Goal: Information Seeking & Learning: Learn about a topic

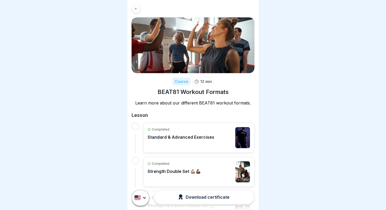
click at [134, 9] on icon at bounding box center [136, 9] width 4 height 4
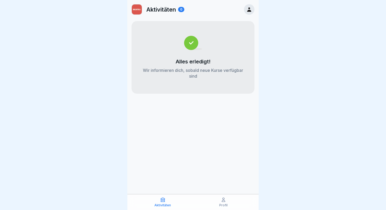
click at [252, 9] on div at bounding box center [249, 9] width 11 height 11
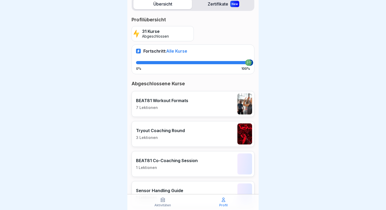
scroll to position [102, 0]
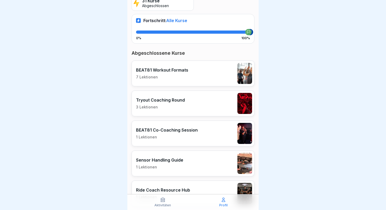
click at [193, 75] on div "BEAT81 Workout Formats 7 Lektionen" at bounding box center [193, 73] width 123 height 26
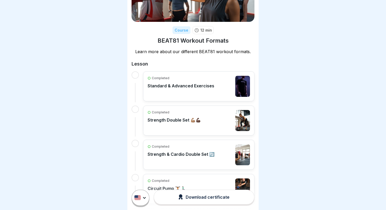
scroll to position [59, 0]
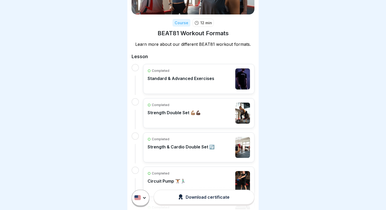
click at [183, 120] on div "Completed Strength Double Set 💪🏽💪🏿" at bounding box center [174, 112] width 53 height 21
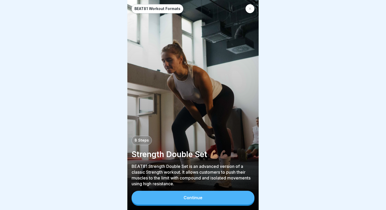
click at [204, 195] on button "Continue" at bounding box center [193, 197] width 123 height 14
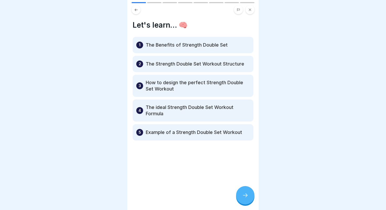
click at [252, 199] on div at bounding box center [245, 195] width 18 height 18
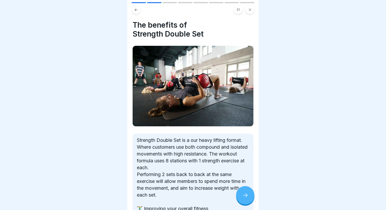
scroll to position [41, 0]
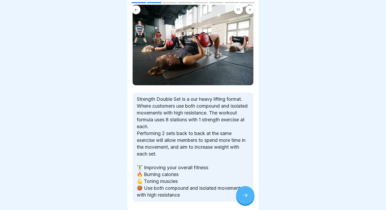
click at [245, 194] on icon at bounding box center [245, 195] width 6 height 6
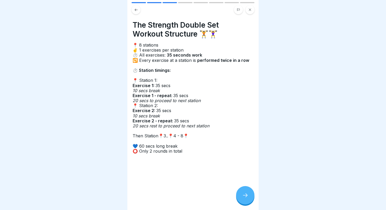
click at [245, 194] on icon at bounding box center [245, 195] width 6 height 6
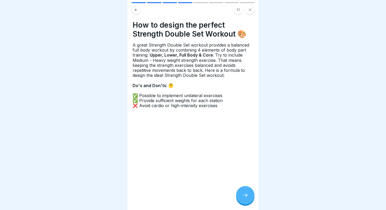
click at [245, 194] on icon at bounding box center [245, 195] width 6 height 6
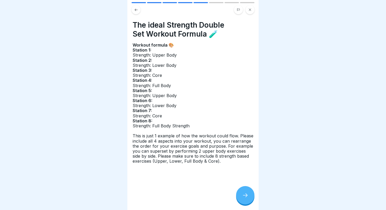
click at [245, 194] on icon at bounding box center [245, 195] width 6 height 6
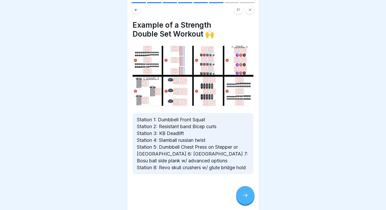
click at [137, 14] on button at bounding box center [136, 9] width 9 height 9
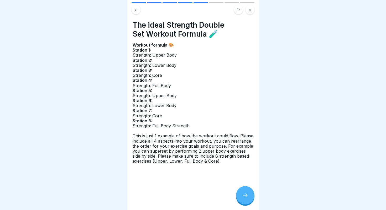
click at [244, 194] on icon at bounding box center [245, 195] width 6 height 6
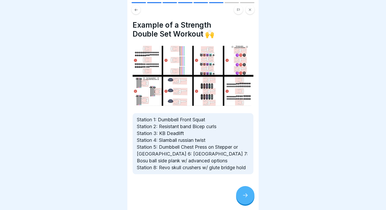
click at [135, 11] on icon at bounding box center [136, 10] width 4 height 4
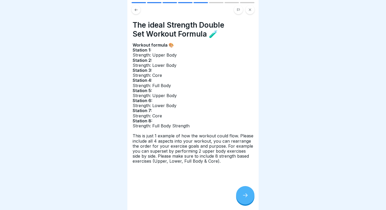
click at [247, 200] on div at bounding box center [245, 195] width 18 height 18
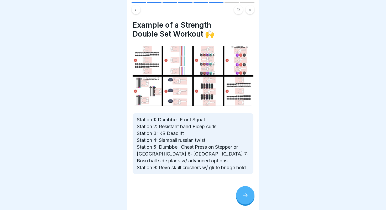
click at [247, 200] on div at bounding box center [245, 195] width 18 height 18
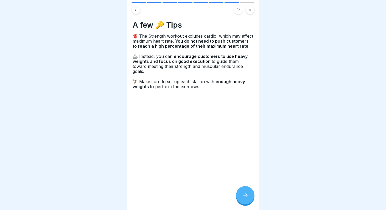
click at [247, 200] on div at bounding box center [245, 195] width 18 height 18
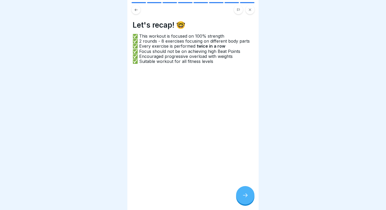
click at [247, 200] on div at bounding box center [245, 195] width 18 height 18
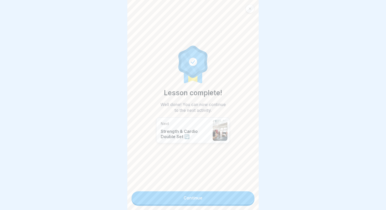
click at [203, 191] on div "Lesson complete! Well done! You can now continue to the next activity. Next Str…" at bounding box center [192, 105] width 131 height 210
click at [223, 199] on link "Continue" at bounding box center [193, 197] width 123 height 13
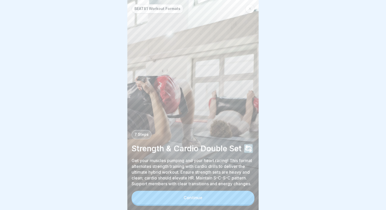
click at [228, 195] on button "Continue" at bounding box center [193, 197] width 123 height 14
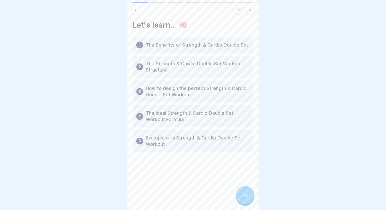
click at [247, 193] on icon at bounding box center [245, 195] width 6 height 6
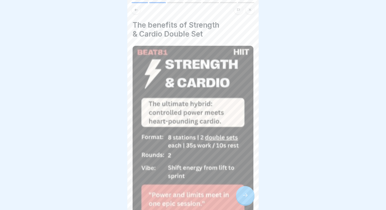
click at [247, 10] on button at bounding box center [250, 9] width 9 height 9
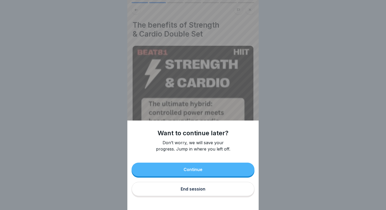
click at [197, 191] on button "End session" at bounding box center [193, 188] width 123 height 14
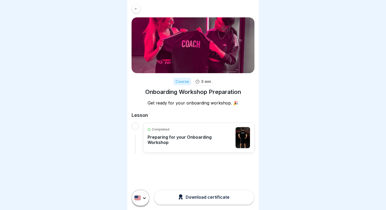
click at [200, 127] on div "Completed" at bounding box center [190, 129] width 85 height 5
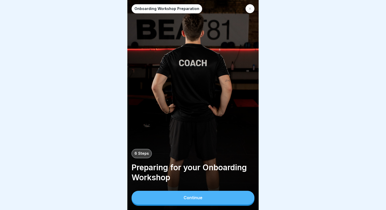
click at [230, 202] on button "Continue" at bounding box center [193, 197] width 123 height 14
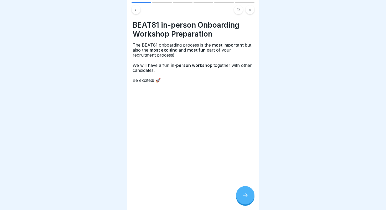
click at [246, 197] on icon at bounding box center [245, 195] width 6 height 6
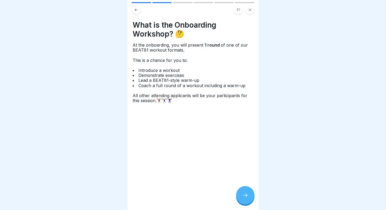
click at [246, 197] on icon at bounding box center [245, 195] width 6 height 6
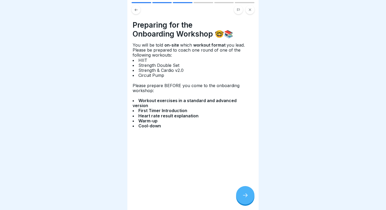
click at [248, 10] on button at bounding box center [250, 9] width 9 height 9
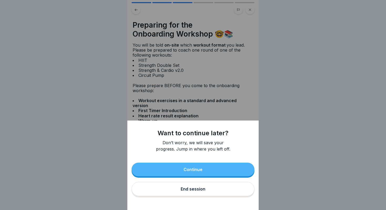
click at [215, 167] on button "Continue" at bounding box center [193, 169] width 123 height 14
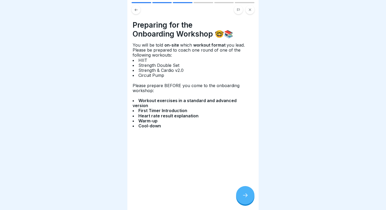
click at [245, 198] on icon at bounding box center [245, 195] width 6 height 6
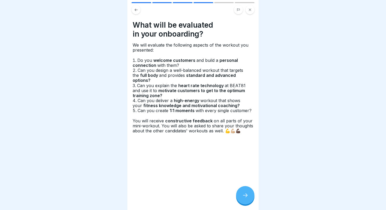
click at [245, 198] on icon at bounding box center [245, 195] width 6 height 6
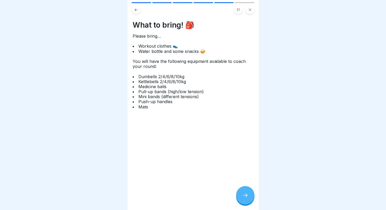
click at [245, 198] on icon at bounding box center [245, 195] width 6 height 6
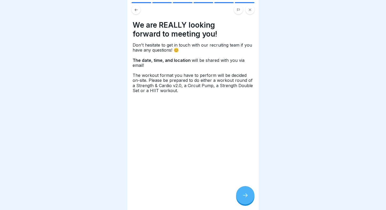
click at [245, 198] on icon at bounding box center [245, 195] width 6 height 6
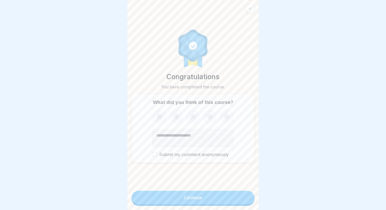
click at [251, 7] on div at bounding box center [250, 8] width 9 height 9
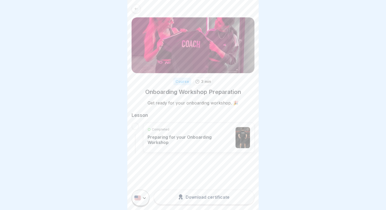
click at [200, 127] on div "Completed" at bounding box center [190, 129] width 85 height 5
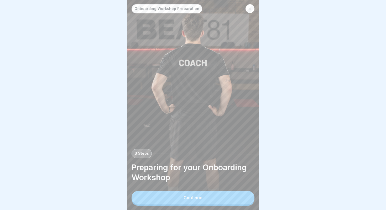
click at [231, 202] on button "Continue" at bounding box center [193, 197] width 123 height 14
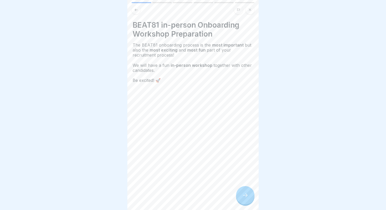
click at [242, 197] on icon at bounding box center [245, 195] width 6 height 6
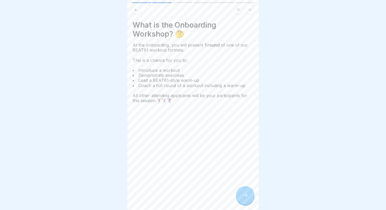
click at [242, 197] on icon at bounding box center [245, 195] width 6 height 6
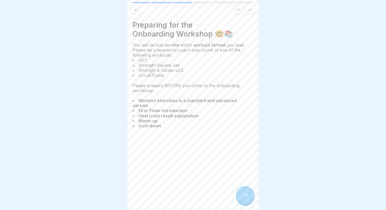
click at [242, 197] on icon at bounding box center [245, 195] width 6 height 6
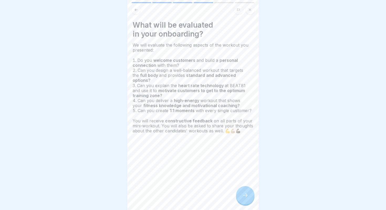
click at [242, 197] on icon at bounding box center [245, 195] width 6 height 6
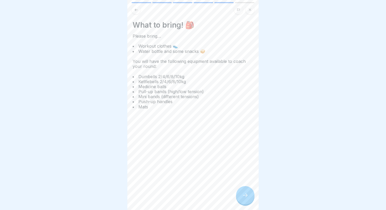
click at [242, 197] on icon at bounding box center [245, 195] width 6 height 6
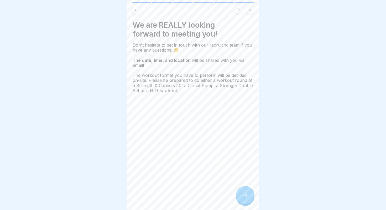
click at [242, 196] on icon at bounding box center [245, 195] width 6 height 6
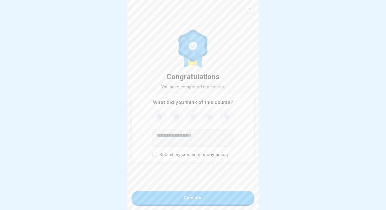
click at [252, 10] on div at bounding box center [250, 8] width 9 height 9
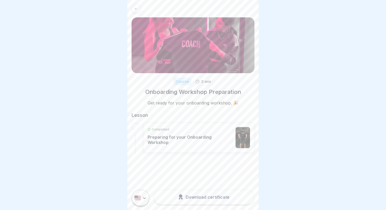
click at [137, 9] on icon at bounding box center [136, 9] width 4 height 4
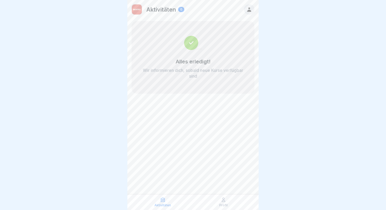
click at [248, 9] on icon at bounding box center [249, 10] width 6 height 6
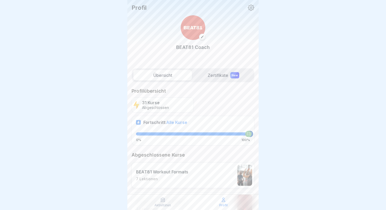
scroll to position [51, 0]
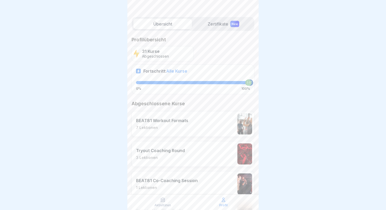
click at [190, 124] on div "BEAT81 Workout Formats 7 Lektionen" at bounding box center [193, 124] width 123 height 26
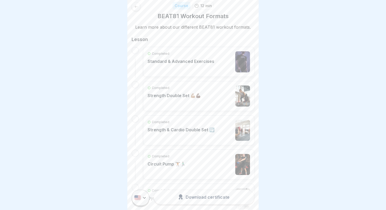
scroll to position [12, 0]
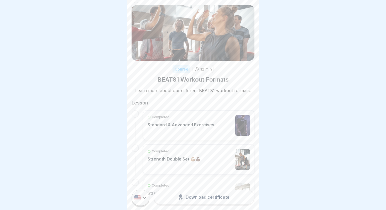
click at [191, 127] on div "Completed Standard & Advanced Exercises" at bounding box center [181, 124] width 67 height 21
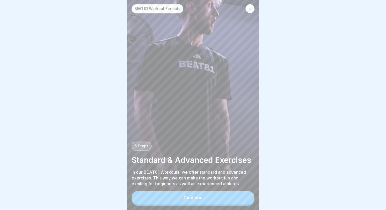
click at [223, 199] on button "Continue" at bounding box center [193, 197] width 123 height 14
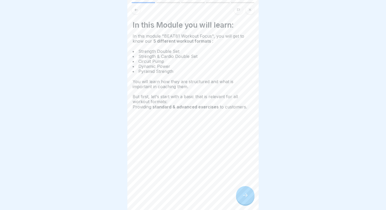
click at [245, 198] on icon at bounding box center [245, 195] width 6 height 6
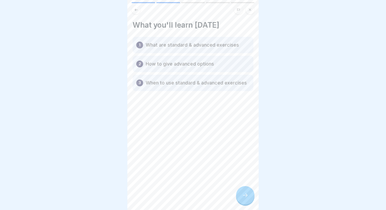
click at [245, 198] on icon at bounding box center [245, 195] width 6 height 6
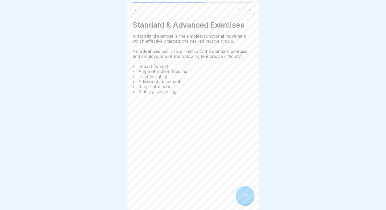
click at [245, 198] on icon at bounding box center [245, 195] width 6 height 6
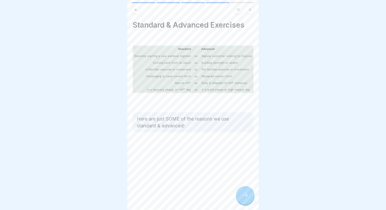
click at [245, 198] on icon at bounding box center [245, 195] width 6 height 6
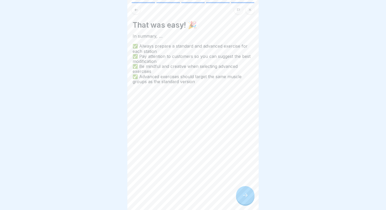
click at [245, 198] on icon at bounding box center [245, 195] width 6 height 6
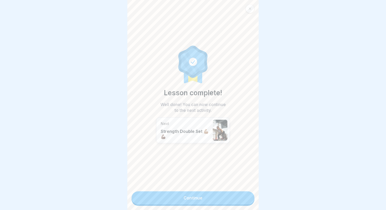
click at [245, 198] on link "Continue" at bounding box center [193, 197] width 123 height 13
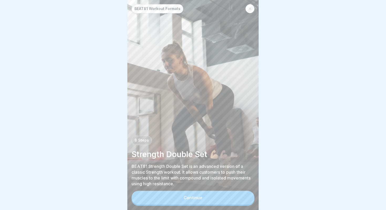
click at [252, 4] on link at bounding box center [250, 8] width 9 height 9
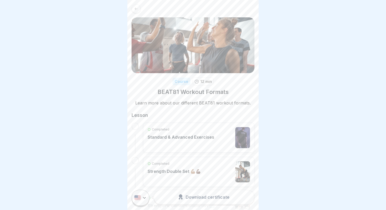
click at [138, 4] on link at bounding box center [193, 8] width 123 height 9
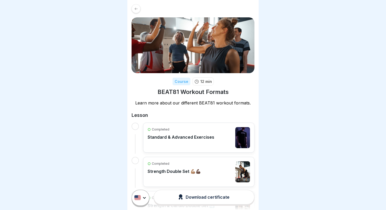
click at [140, 10] on link at bounding box center [193, 8] width 123 height 9
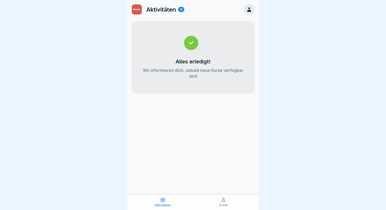
click at [247, 9] on icon at bounding box center [249, 10] width 6 height 6
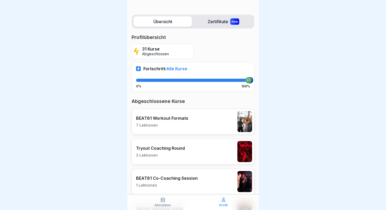
scroll to position [80, 0]
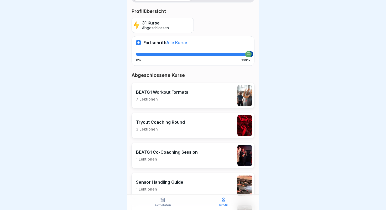
click at [182, 93] on p "BEAT81 Workout Formats" at bounding box center [162, 91] width 52 height 5
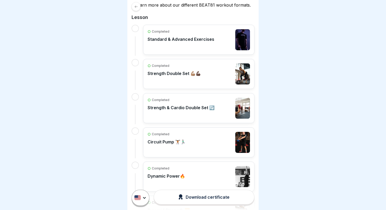
scroll to position [111, 0]
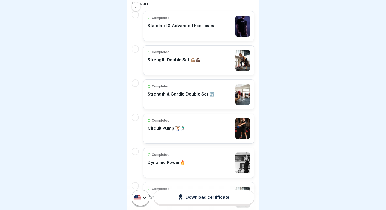
click at [187, 87] on div "Completed" at bounding box center [181, 86] width 67 height 5
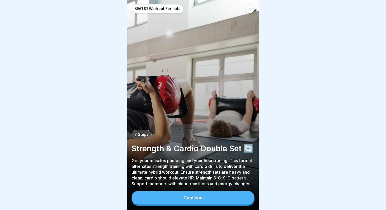
click at [249, 11] on div at bounding box center [250, 8] width 9 height 9
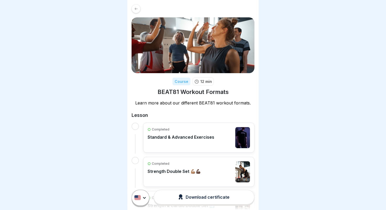
click at [137, 10] on icon at bounding box center [136, 9] width 4 height 4
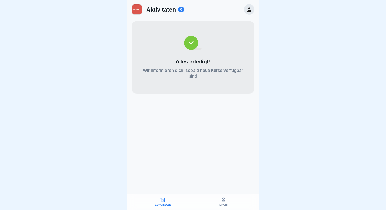
click at [246, 11] on icon at bounding box center [249, 10] width 6 height 6
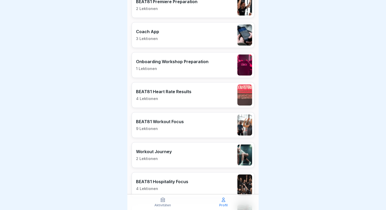
scroll to position [851, 0]
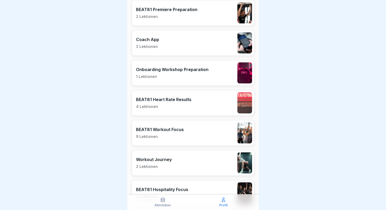
click at [182, 132] on p "BEAT81 Workout Focus" at bounding box center [160, 129] width 48 height 5
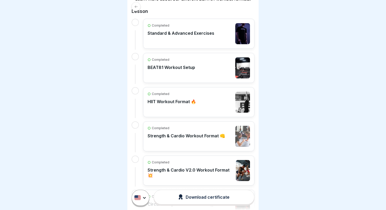
scroll to position [155, 0]
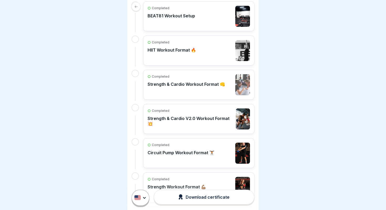
click at [188, 116] on p "Strength & Cardio V2.0 Workout Format 💥" at bounding box center [191, 121] width 86 height 11
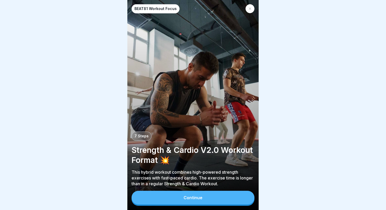
click at [218, 200] on button "Continue" at bounding box center [193, 197] width 123 height 14
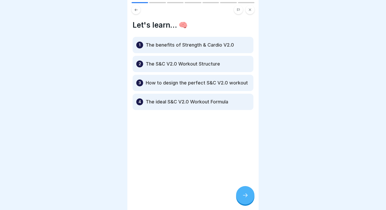
click at [243, 196] on icon at bounding box center [245, 195] width 6 height 6
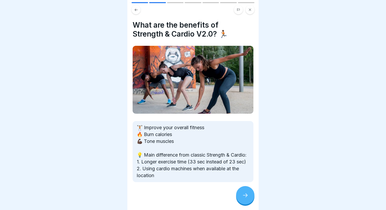
click at [243, 196] on icon at bounding box center [245, 195] width 6 height 6
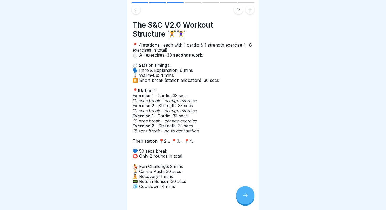
click at [245, 197] on icon at bounding box center [245, 195] width 6 height 6
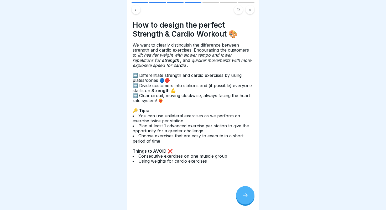
click at [245, 197] on icon at bounding box center [245, 195] width 6 height 6
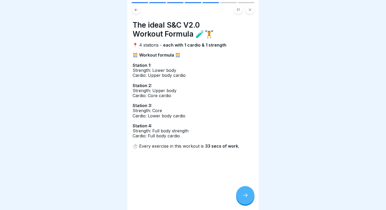
click at [245, 197] on icon at bounding box center [245, 195] width 6 height 6
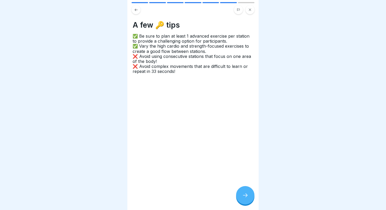
click at [245, 197] on icon at bounding box center [245, 195] width 6 height 6
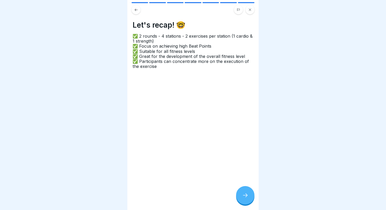
click at [133, 10] on button at bounding box center [136, 9] width 9 height 9
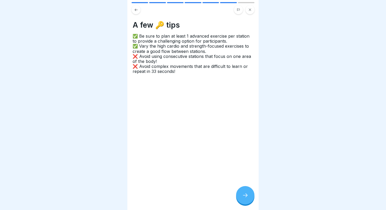
click at [247, 194] on icon at bounding box center [245, 195] width 6 height 6
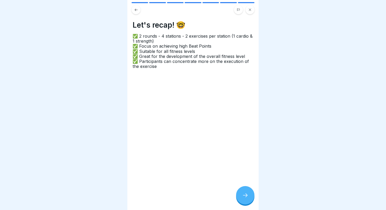
click at [247, 194] on icon at bounding box center [245, 195] width 6 height 6
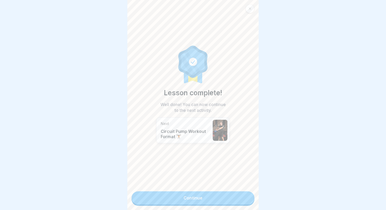
click at [247, 194] on link "Continue" at bounding box center [193, 197] width 123 height 13
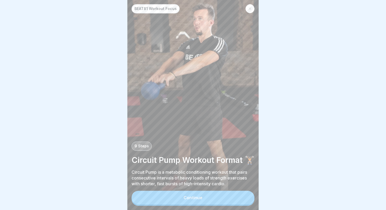
click at [234, 187] on div "BEAT81 Workout Focus 9 Steps Circuit Pump Workout Format 🏋🏾 Circuit Pump is a m…" at bounding box center [192, 105] width 131 height 210
click at [234, 194] on button "Continue" at bounding box center [193, 197] width 123 height 14
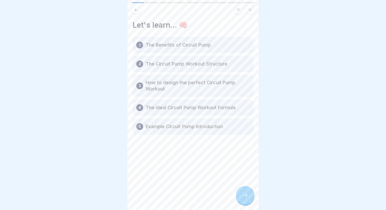
click at [244, 194] on icon at bounding box center [245, 195] width 6 height 6
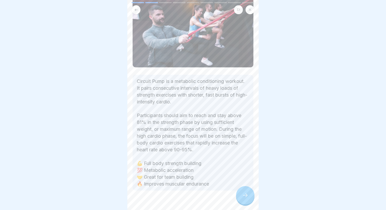
scroll to position [71, 0]
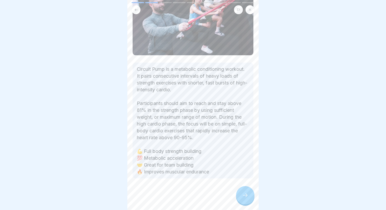
click at [242, 200] on div at bounding box center [245, 195] width 18 height 18
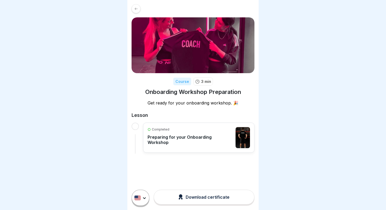
click at [139, 9] on div at bounding box center [136, 8] width 9 height 9
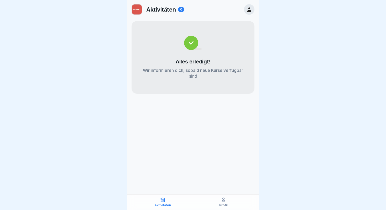
click at [249, 9] on icon at bounding box center [249, 10] width 6 height 6
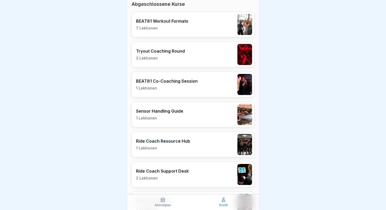
scroll to position [155, 0]
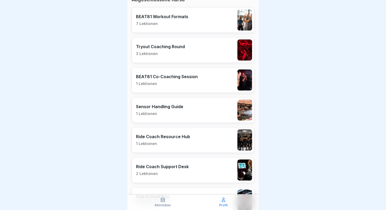
click at [186, 30] on div "BEAT81 Workout Formats 7 Lektionen" at bounding box center [193, 20] width 123 height 26
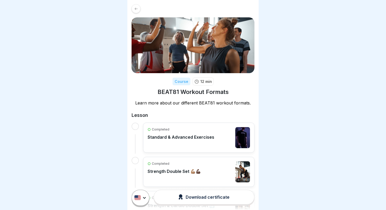
click at [136, 11] on div at bounding box center [136, 8] width 9 height 9
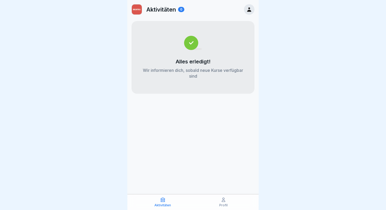
click at [247, 12] on icon at bounding box center [249, 10] width 6 height 6
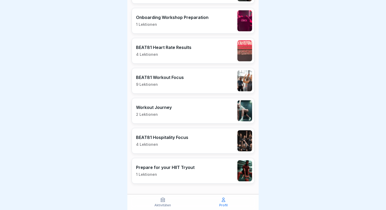
scroll to position [907, 0]
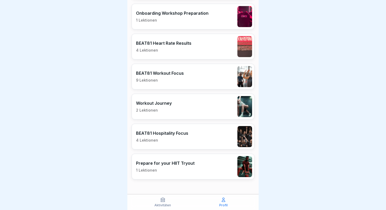
click at [171, 78] on p "9 Lektionen" at bounding box center [160, 80] width 48 height 5
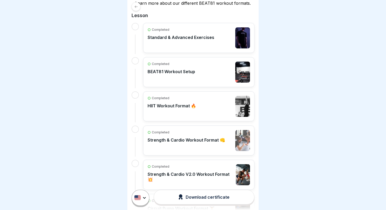
scroll to position [130, 0]
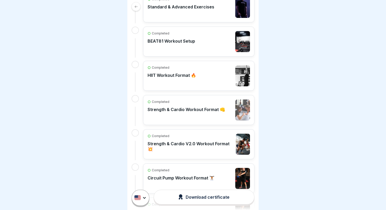
click at [178, 69] on div "Completed" at bounding box center [172, 67] width 49 height 5
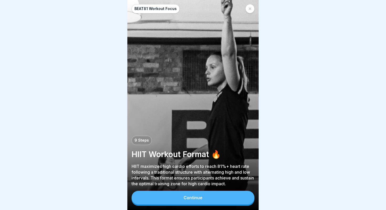
click at [220, 199] on button "Continue" at bounding box center [193, 197] width 123 height 14
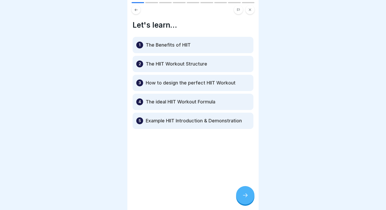
click at [245, 197] on icon at bounding box center [245, 195] width 6 height 6
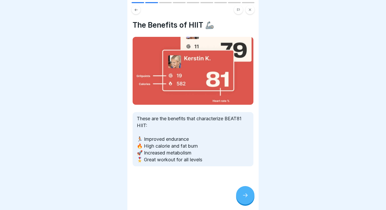
click at [246, 195] on icon at bounding box center [245, 195] width 6 height 6
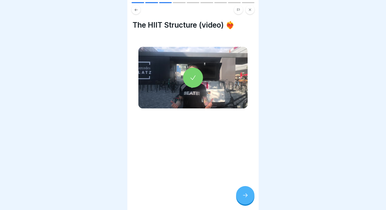
click at [197, 80] on div at bounding box center [193, 77] width 20 height 20
click at [244, 196] on icon at bounding box center [245, 195] width 6 height 6
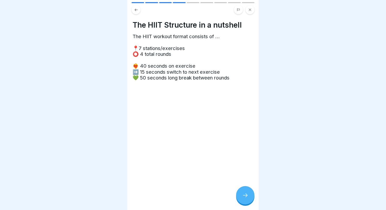
click at [244, 196] on icon at bounding box center [245, 195] width 6 height 6
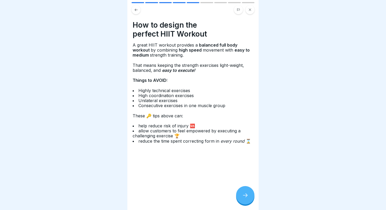
click at [244, 196] on icon at bounding box center [245, 195] width 6 height 6
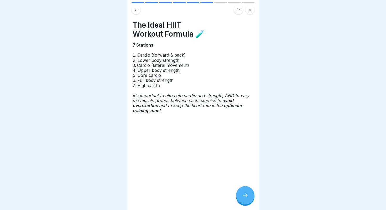
click at [244, 197] on icon at bounding box center [245, 195] width 6 height 6
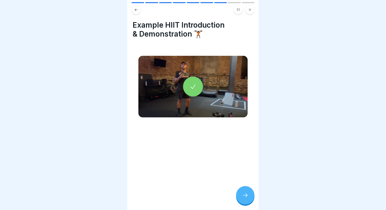
click at [244, 197] on icon at bounding box center [245, 195] width 6 height 6
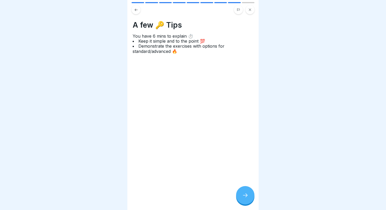
click at [244, 197] on icon at bounding box center [245, 195] width 6 height 6
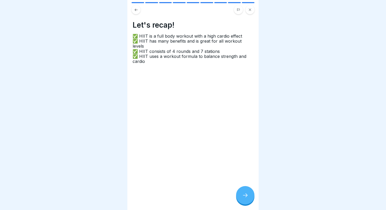
click at [244, 197] on icon at bounding box center [245, 195] width 6 height 6
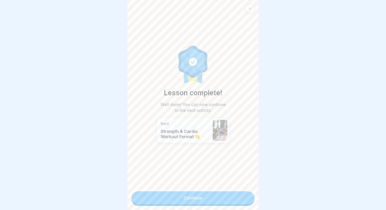
click at [250, 8] on icon at bounding box center [250, 9] width 2 height 2
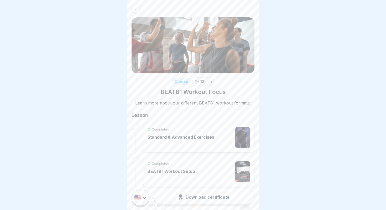
click at [133, 8] on div at bounding box center [136, 8] width 9 height 9
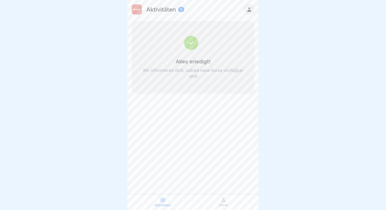
click at [250, 9] on icon at bounding box center [249, 9] width 4 height 4
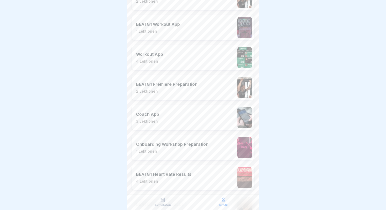
scroll to position [811, 0]
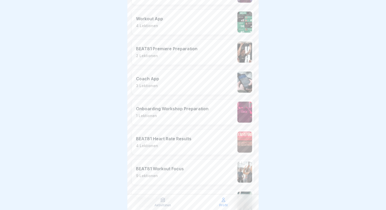
click at [178, 147] on p "4 Lektionen" at bounding box center [163, 145] width 55 height 5
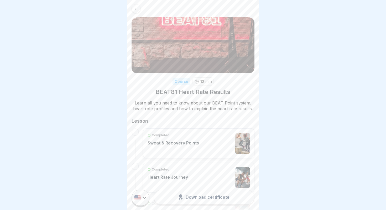
click at [186, 150] on div "Completed Sweat & Recovery Points" at bounding box center [173, 143] width 51 height 21
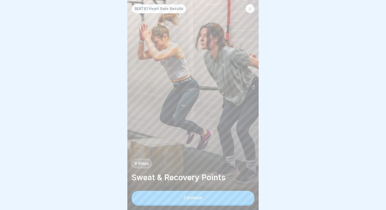
click at [200, 194] on button "Continue" at bounding box center [193, 197] width 123 height 14
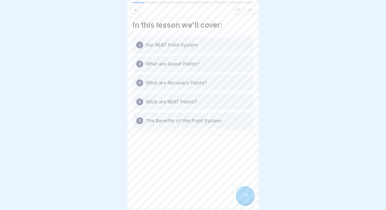
click at [244, 196] on icon at bounding box center [245, 195] width 6 height 6
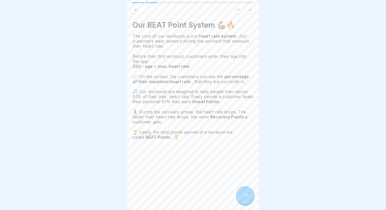
click at [244, 195] on icon at bounding box center [245, 195] width 6 height 6
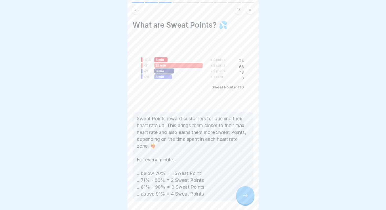
click at [244, 195] on icon at bounding box center [245, 195] width 6 height 6
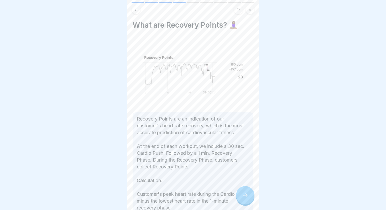
click at [136, 9] on icon at bounding box center [136, 10] width 4 height 4
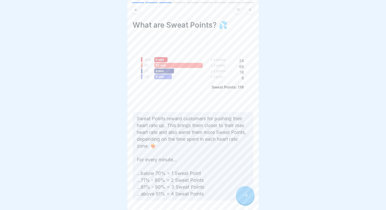
click at [245, 192] on icon at bounding box center [245, 195] width 6 height 6
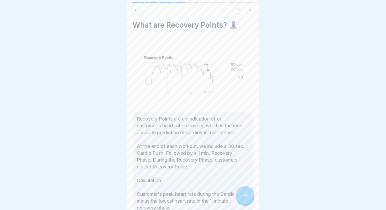
click at [245, 192] on icon at bounding box center [245, 195] width 6 height 6
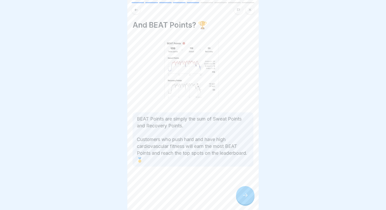
click at [133, 13] on button at bounding box center [136, 9] width 9 height 9
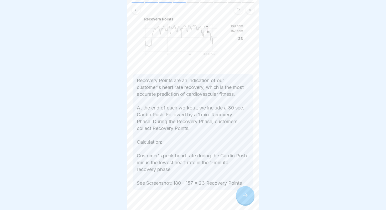
scroll to position [39, 0]
click at [243, 196] on icon at bounding box center [245, 195] width 6 height 6
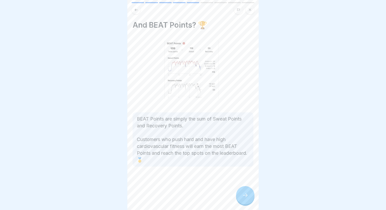
click at [243, 196] on icon at bounding box center [245, 195] width 6 height 6
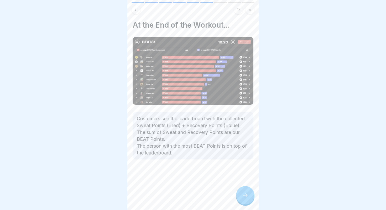
click at [243, 196] on icon at bounding box center [245, 195] width 6 height 6
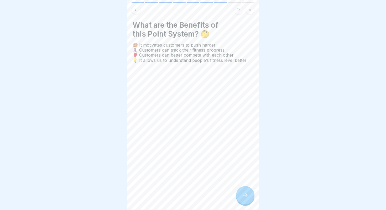
click at [243, 196] on icon at bounding box center [245, 195] width 6 height 6
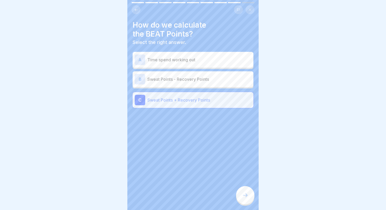
click at [243, 196] on icon at bounding box center [245, 195] width 6 height 6
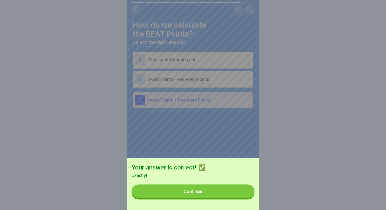
click at [235, 185] on button "Continue" at bounding box center [193, 191] width 123 height 14
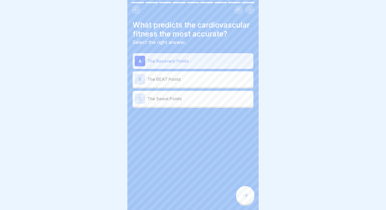
click at [246, 189] on div at bounding box center [245, 195] width 18 height 18
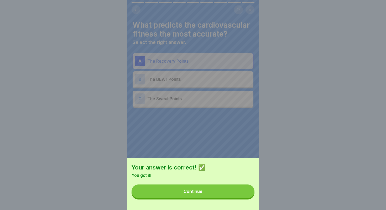
click at [207, 158] on div "Your answer is correct! ✅ You got it! Continue" at bounding box center [192, 183] width 131 height 52
click at [155, 55] on div "Your answer is correct! ✅ You got it! Continue" at bounding box center [192, 105] width 131 height 210
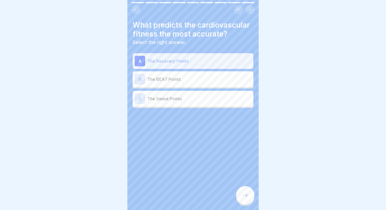
click at [138, 8] on icon at bounding box center [136, 10] width 4 height 4
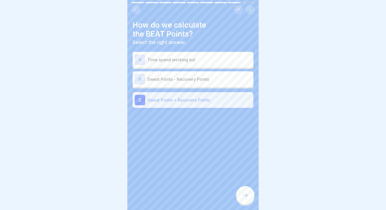
click at [243, 196] on icon at bounding box center [245, 195] width 6 height 6
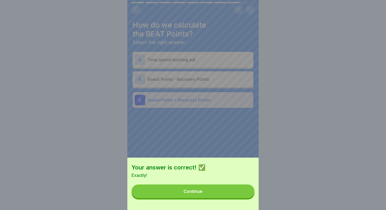
click at [223, 129] on div "Your answer is correct! ✅ Exactly! Continue" at bounding box center [192, 105] width 131 height 210
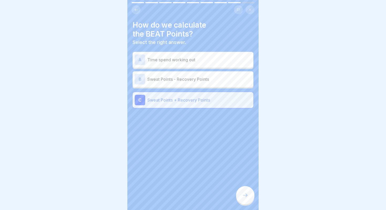
click at [247, 188] on div at bounding box center [245, 195] width 18 height 18
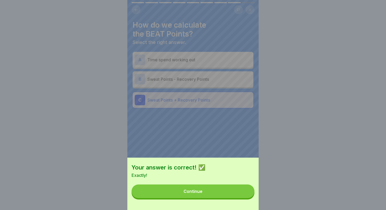
click at [215, 189] on button "Continue" at bounding box center [193, 191] width 123 height 14
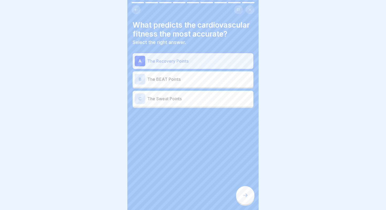
click at [244, 185] on div "What predicts the cardiovascular fitness the most accurate? Select the right an…" at bounding box center [192, 105] width 131 height 210
click at [244, 190] on div at bounding box center [245, 195] width 18 height 18
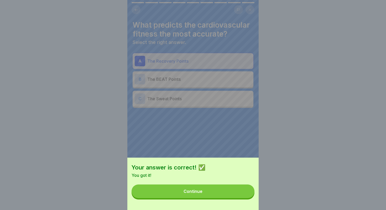
click at [243, 190] on button "Continue" at bounding box center [193, 191] width 123 height 14
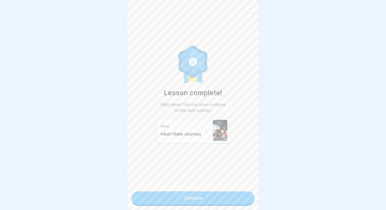
click at [243, 192] on link "Continue" at bounding box center [193, 197] width 123 height 13
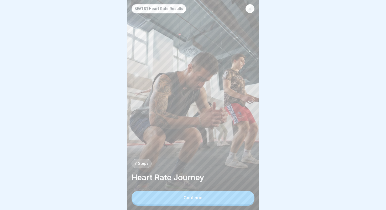
click at [238, 192] on button "Continue" at bounding box center [193, 197] width 123 height 14
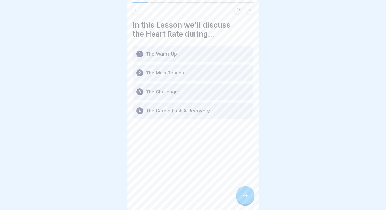
click at [244, 193] on icon at bounding box center [245, 195] width 6 height 6
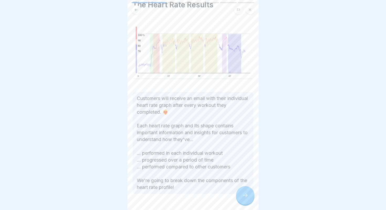
scroll to position [24, 0]
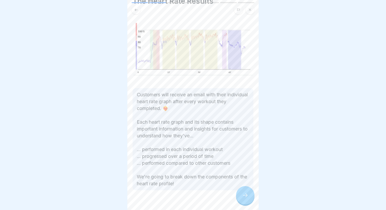
click at [243, 190] on div at bounding box center [245, 195] width 18 height 18
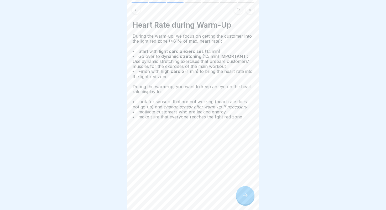
click at [243, 190] on div at bounding box center [245, 195] width 18 height 18
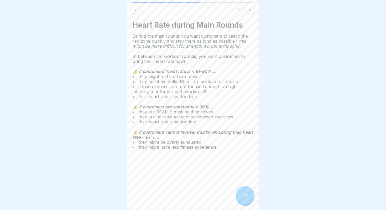
click at [243, 190] on div at bounding box center [245, 195] width 18 height 18
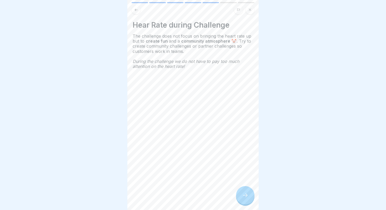
click at [243, 190] on div at bounding box center [245, 195] width 18 height 18
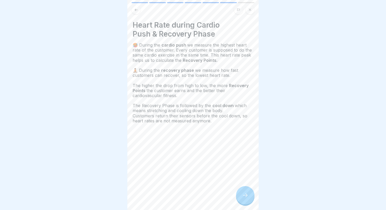
click at [243, 190] on div at bounding box center [245, 195] width 18 height 18
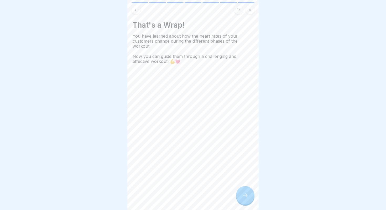
click at [243, 190] on div at bounding box center [245, 195] width 18 height 18
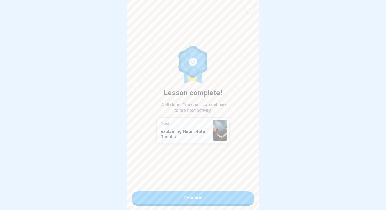
click at [243, 190] on div "Lesson complete! Well done! You can now continue to the next activity. Next Exp…" at bounding box center [192, 105] width 131 height 210
click at [239, 193] on link "Continue" at bounding box center [193, 197] width 123 height 13
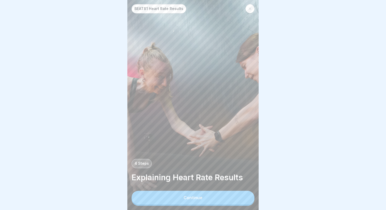
click at [241, 195] on button "Continue" at bounding box center [193, 197] width 123 height 14
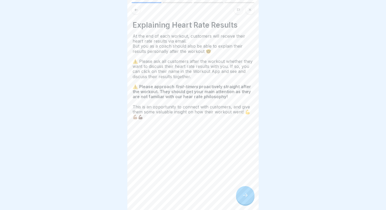
click at [239, 190] on div at bounding box center [245, 195] width 18 height 18
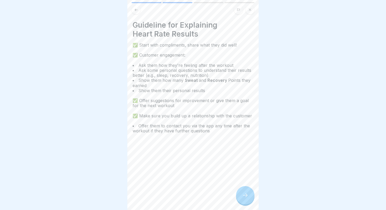
click at [239, 190] on div at bounding box center [245, 195] width 18 height 18
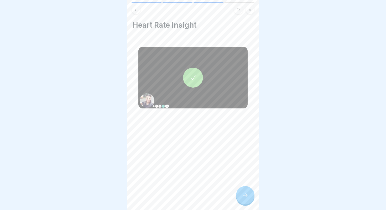
click at [192, 77] on icon at bounding box center [192, 77] width 7 height 7
click at [250, 11] on button at bounding box center [250, 9] width 9 height 9
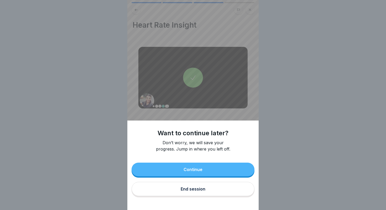
click at [204, 187] on div "End session" at bounding box center [193, 188] width 25 height 5
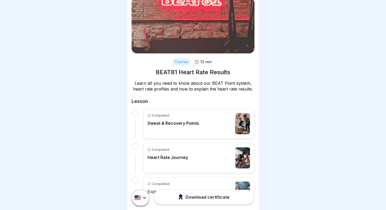
scroll to position [11, 0]
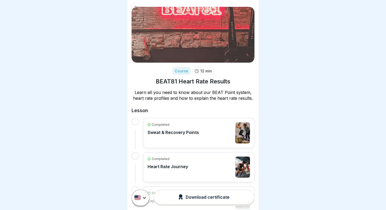
click at [137, 6] on icon at bounding box center [136, 7] width 4 height 4
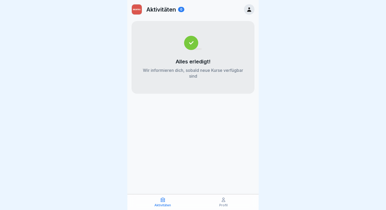
click at [249, 9] on icon at bounding box center [249, 9] width 4 height 4
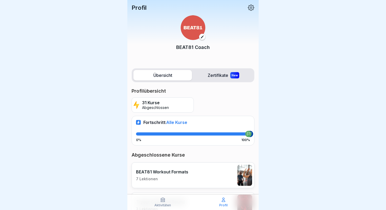
scroll to position [49, 0]
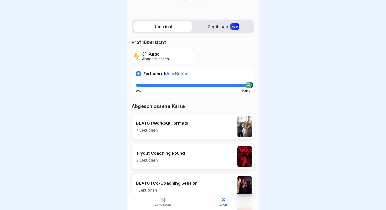
click at [180, 126] on div "BEAT81 Workout Formats 7 Lektionen" at bounding box center [162, 126] width 52 height 12
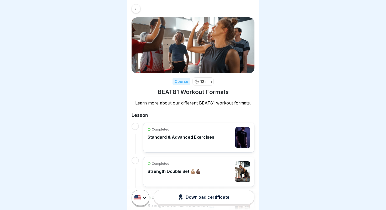
scroll to position [82, 0]
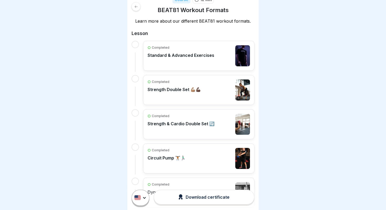
click at [179, 157] on p "Circuit Pump 🏋🏾🏃🏻‍♂️" at bounding box center [167, 157] width 38 height 5
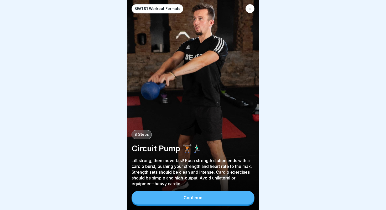
click at [202, 206] on div "BEAT81 Workout Formats 8 Steps Circuit Pump 🏋🏾🏃🏻‍♂️ Lift strong, then move fast…" at bounding box center [192, 105] width 131 height 210
click at [203, 204] on div "Continue" at bounding box center [193, 197] width 123 height 15
click at [208, 199] on button "Continue" at bounding box center [193, 197] width 123 height 14
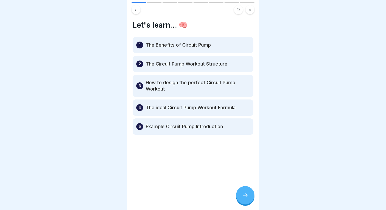
click at [240, 196] on div at bounding box center [245, 195] width 18 height 18
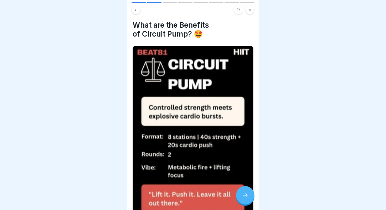
click at [240, 196] on div at bounding box center [245, 195] width 18 height 18
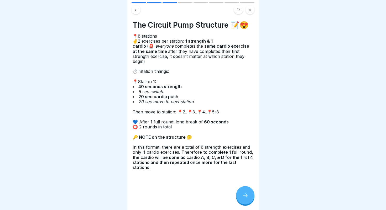
click at [242, 194] on div at bounding box center [245, 195] width 18 height 18
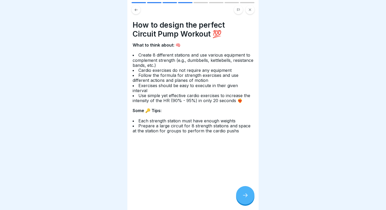
click at [242, 194] on div at bounding box center [245, 195] width 18 height 18
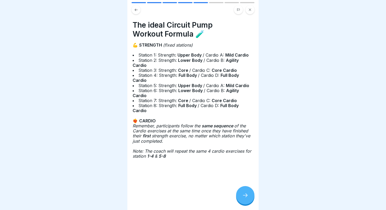
click at [242, 194] on div at bounding box center [245, 195] width 18 height 18
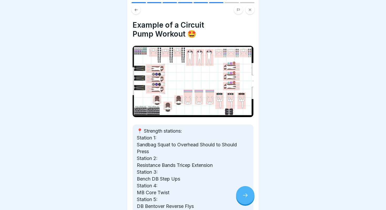
click at [242, 194] on div at bounding box center [245, 195] width 18 height 18
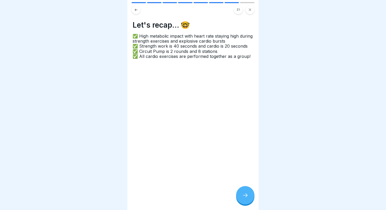
click at [242, 194] on div at bounding box center [245, 195] width 18 height 18
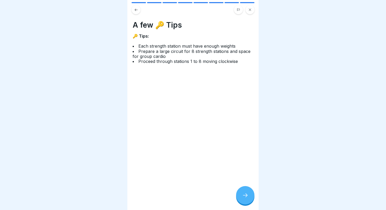
click at [242, 194] on div at bounding box center [245, 195] width 18 height 18
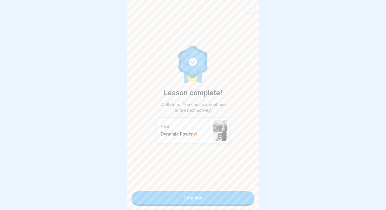
click at [248, 6] on div at bounding box center [250, 8] width 9 height 9
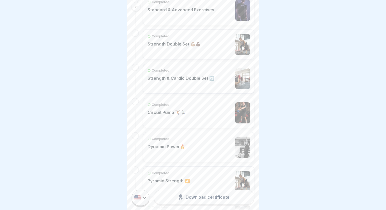
scroll to position [137, 0]
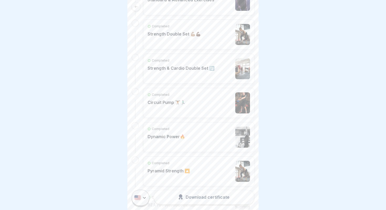
click at [190, 101] on div "Completed Circuit Pump 🏋🏾🏃🏻‍♂️" at bounding box center [199, 102] width 102 height 21
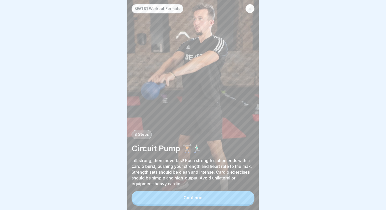
click at [250, 10] on icon at bounding box center [249, 8] width 3 height 3
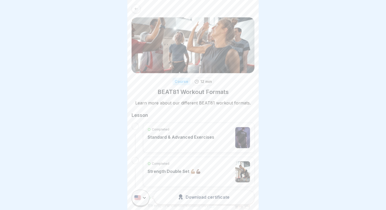
scroll to position [180, 0]
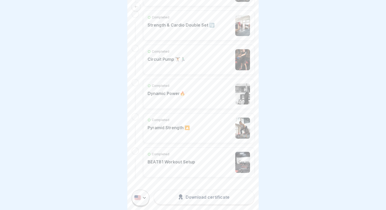
click at [187, 136] on div "Completed Pyramid Strength 🔼" at bounding box center [169, 127] width 42 height 21
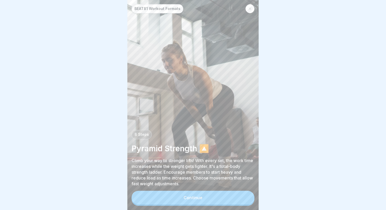
click at [249, 9] on icon at bounding box center [249, 8] width 3 height 3
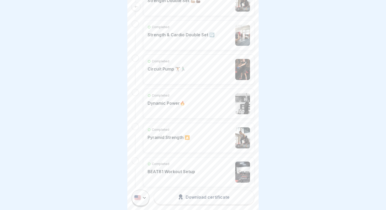
scroll to position [176, 0]
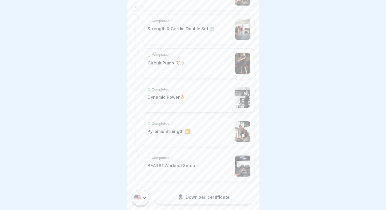
click at [198, 95] on div "Completed Dynamic Power🔥" at bounding box center [199, 97] width 102 height 21
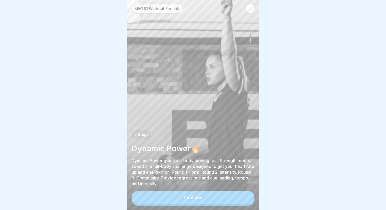
click at [196, 196] on div "Continue" at bounding box center [193, 197] width 19 height 5
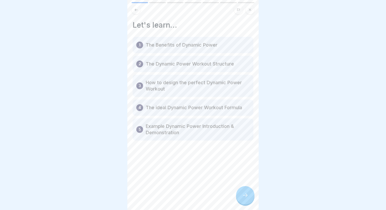
click at [243, 194] on icon at bounding box center [245, 195] width 6 height 6
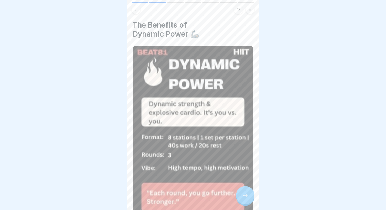
click at [243, 194] on icon at bounding box center [245, 195] width 6 height 6
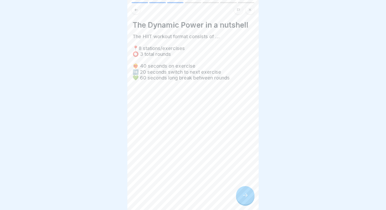
click at [243, 194] on icon at bounding box center [245, 195] width 6 height 6
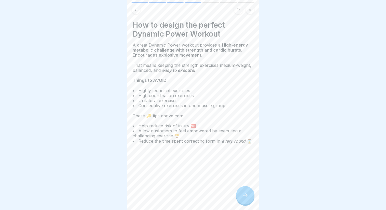
click at [243, 194] on icon at bounding box center [245, 195] width 6 height 6
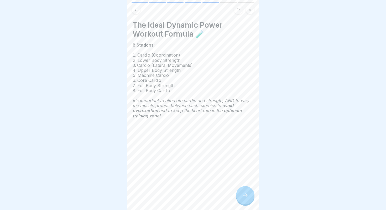
click at [243, 194] on icon at bounding box center [245, 195] width 6 height 6
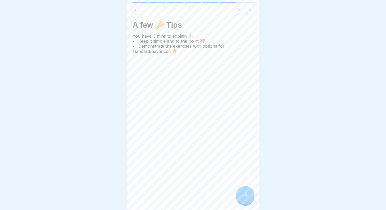
click at [243, 194] on icon at bounding box center [245, 195] width 6 height 6
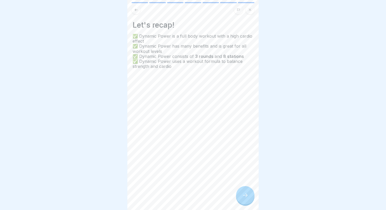
click at [252, 10] on button at bounding box center [250, 9] width 9 height 9
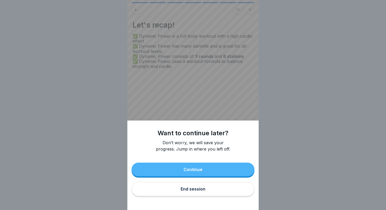
click at [186, 188] on div "End session" at bounding box center [193, 188] width 25 height 5
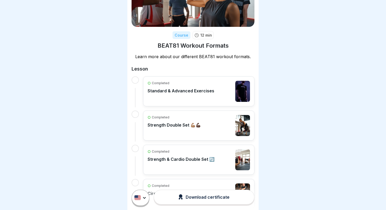
scroll to position [97, 0]
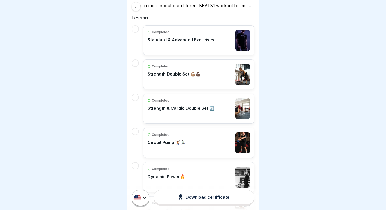
click at [174, 141] on p "Circuit Pump 🏋🏾🏃🏻‍♂️" at bounding box center [167, 141] width 38 height 5
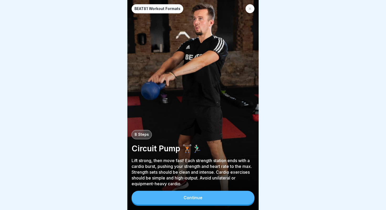
click at [217, 205] on div "Continue" at bounding box center [193, 197] width 123 height 15
click at [217, 204] on div "Continue" at bounding box center [193, 197] width 123 height 15
click at [217, 200] on button "Continue" at bounding box center [193, 197] width 123 height 14
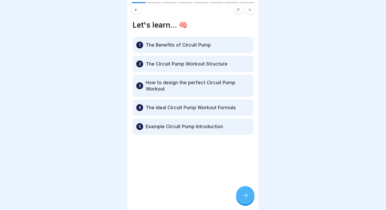
click at [244, 197] on icon at bounding box center [245, 195] width 6 height 6
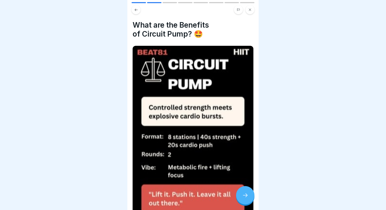
click at [244, 197] on icon at bounding box center [245, 195] width 6 height 6
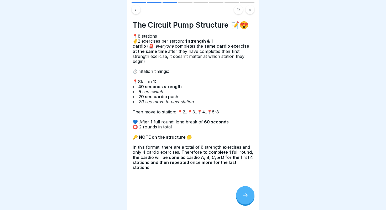
click at [252, 190] on div at bounding box center [245, 195] width 18 height 18
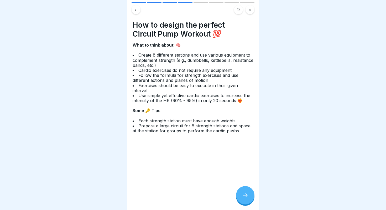
click at [252, 190] on div at bounding box center [245, 195] width 18 height 18
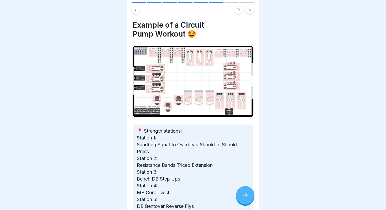
click at [252, 190] on div at bounding box center [245, 195] width 18 height 18
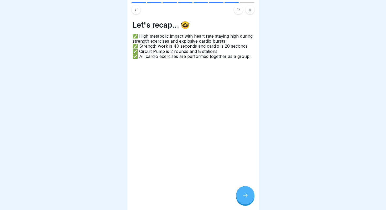
click at [133, 8] on button at bounding box center [136, 9] width 9 height 9
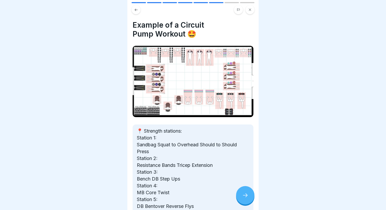
click at [133, 8] on button at bounding box center [136, 9] width 9 height 9
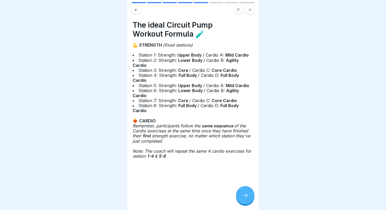
click at [244, 191] on div at bounding box center [245, 195] width 18 height 18
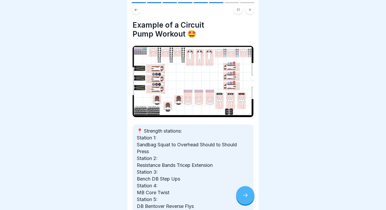
click at [245, 193] on icon at bounding box center [245, 195] width 6 height 6
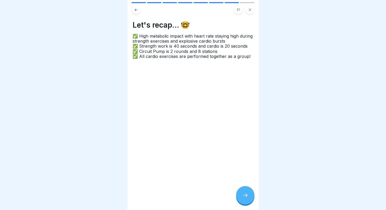
click at [137, 12] on button at bounding box center [136, 9] width 9 height 9
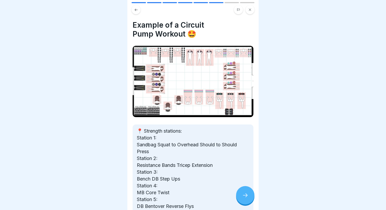
click at [137, 12] on button at bounding box center [136, 9] width 9 height 9
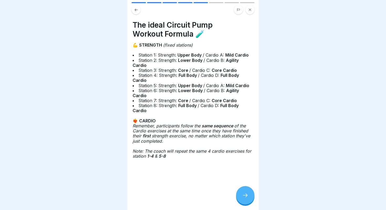
click at [244, 193] on icon at bounding box center [245, 195] width 6 height 6
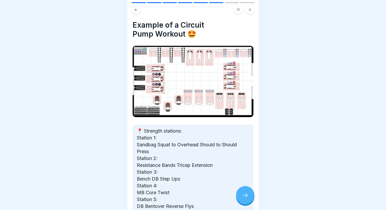
click at [244, 193] on icon at bounding box center [245, 195] width 6 height 6
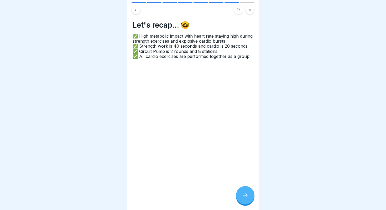
click at [244, 193] on icon at bounding box center [245, 195] width 6 height 6
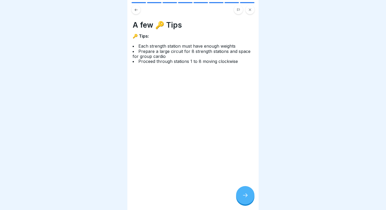
click at [252, 7] on button at bounding box center [250, 9] width 9 height 9
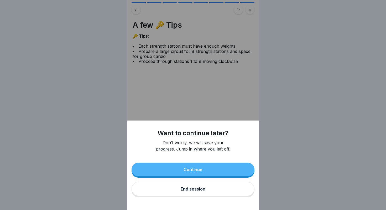
click at [206, 169] on button "Continue" at bounding box center [193, 169] width 123 height 14
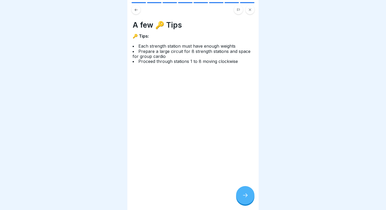
click at [251, 11] on button at bounding box center [250, 9] width 9 height 9
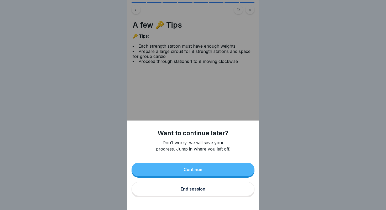
click at [210, 189] on button "End session" at bounding box center [193, 188] width 123 height 14
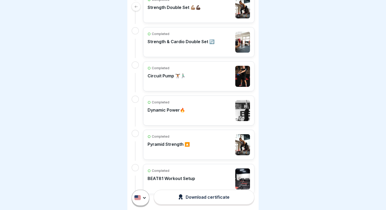
scroll to position [156, 0]
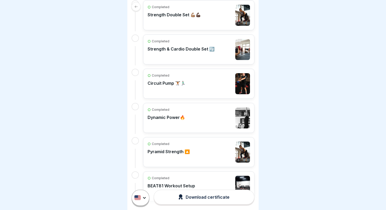
click at [180, 90] on div "Completed Circuit Pump 🏋🏾🏃🏻‍♂️" at bounding box center [167, 83] width 38 height 21
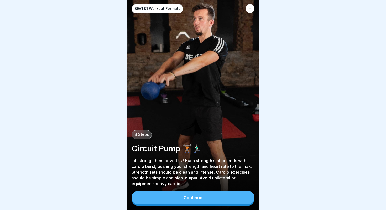
click at [218, 194] on button "Continue" at bounding box center [193, 197] width 123 height 14
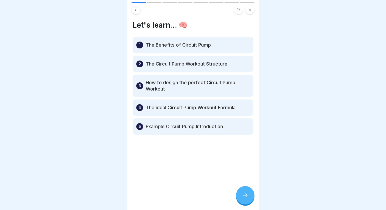
click at [243, 193] on icon at bounding box center [245, 195] width 6 height 6
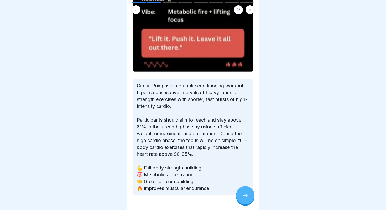
scroll to position [164, 0]
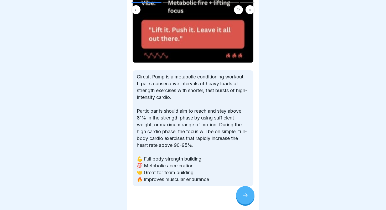
click at [244, 192] on icon at bounding box center [245, 195] width 6 height 6
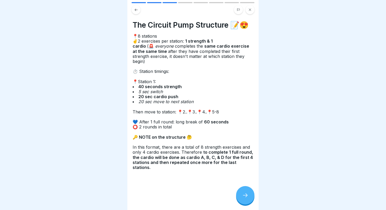
click at [137, 11] on icon at bounding box center [136, 10] width 4 height 4
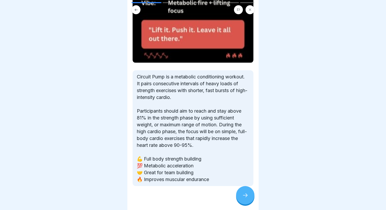
click at [240, 194] on div at bounding box center [245, 195] width 18 height 18
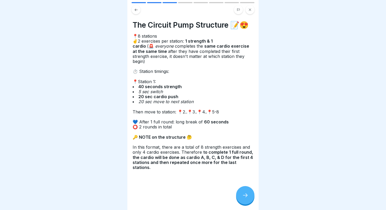
click at [243, 194] on icon at bounding box center [245, 195] width 6 height 6
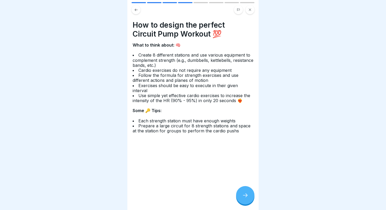
click at [243, 194] on icon at bounding box center [245, 195] width 6 height 6
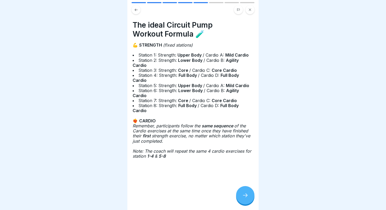
click at [136, 11] on icon at bounding box center [136, 10] width 4 height 4
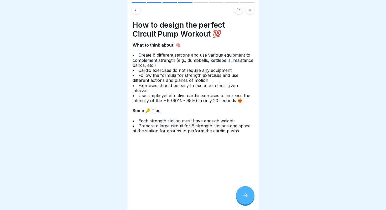
click at [136, 11] on icon at bounding box center [136, 10] width 4 height 4
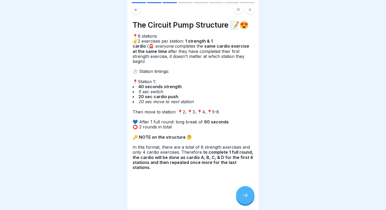
click at [243, 194] on icon at bounding box center [245, 195] width 6 height 6
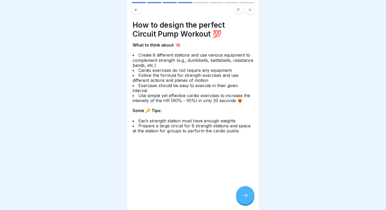
click at [243, 194] on icon at bounding box center [245, 195] width 6 height 6
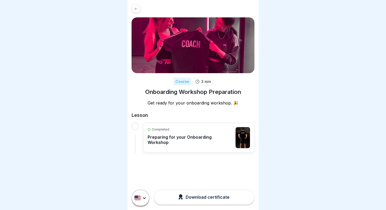
click at [217, 135] on p "Preparing for your Onboarding Workshop" at bounding box center [190, 139] width 85 height 11
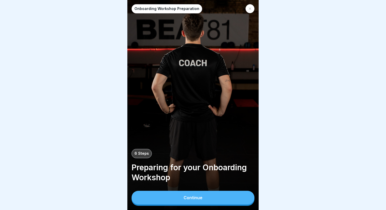
click at [192, 198] on div "Continue" at bounding box center [193, 197] width 19 height 5
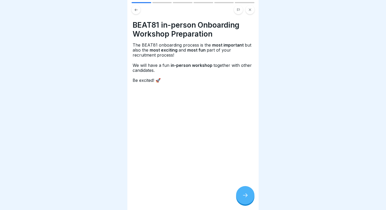
click at [241, 199] on div at bounding box center [245, 195] width 18 height 18
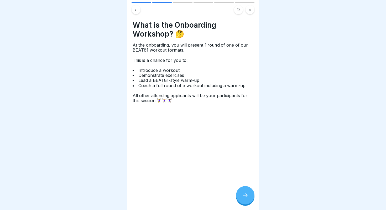
click at [241, 199] on div at bounding box center [245, 195] width 18 height 18
